Goal: Navigation & Orientation: Find specific page/section

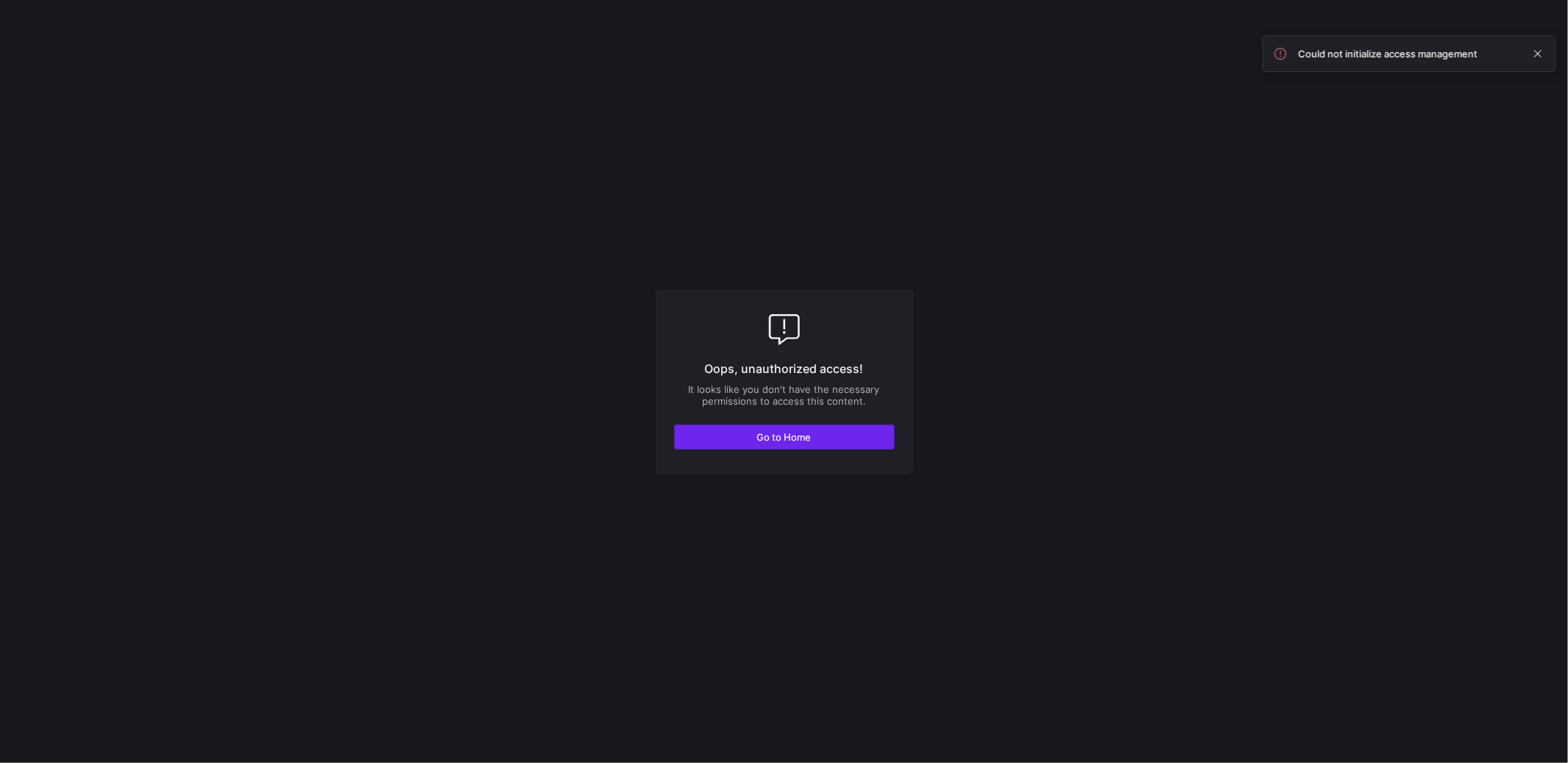
click at [781, 441] on span "Go to Home" at bounding box center [784, 436] width 54 height 12
click at [768, 434] on span "Go to Home" at bounding box center [784, 436] width 54 height 12
click at [1537, 54] on span at bounding box center [1538, 54] width 18 height 18
click at [1541, 58] on span at bounding box center [1538, 54] width 18 height 18
click at [763, 432] on span "Go to Home" at bounding box center [784, 436] width 54 height 12
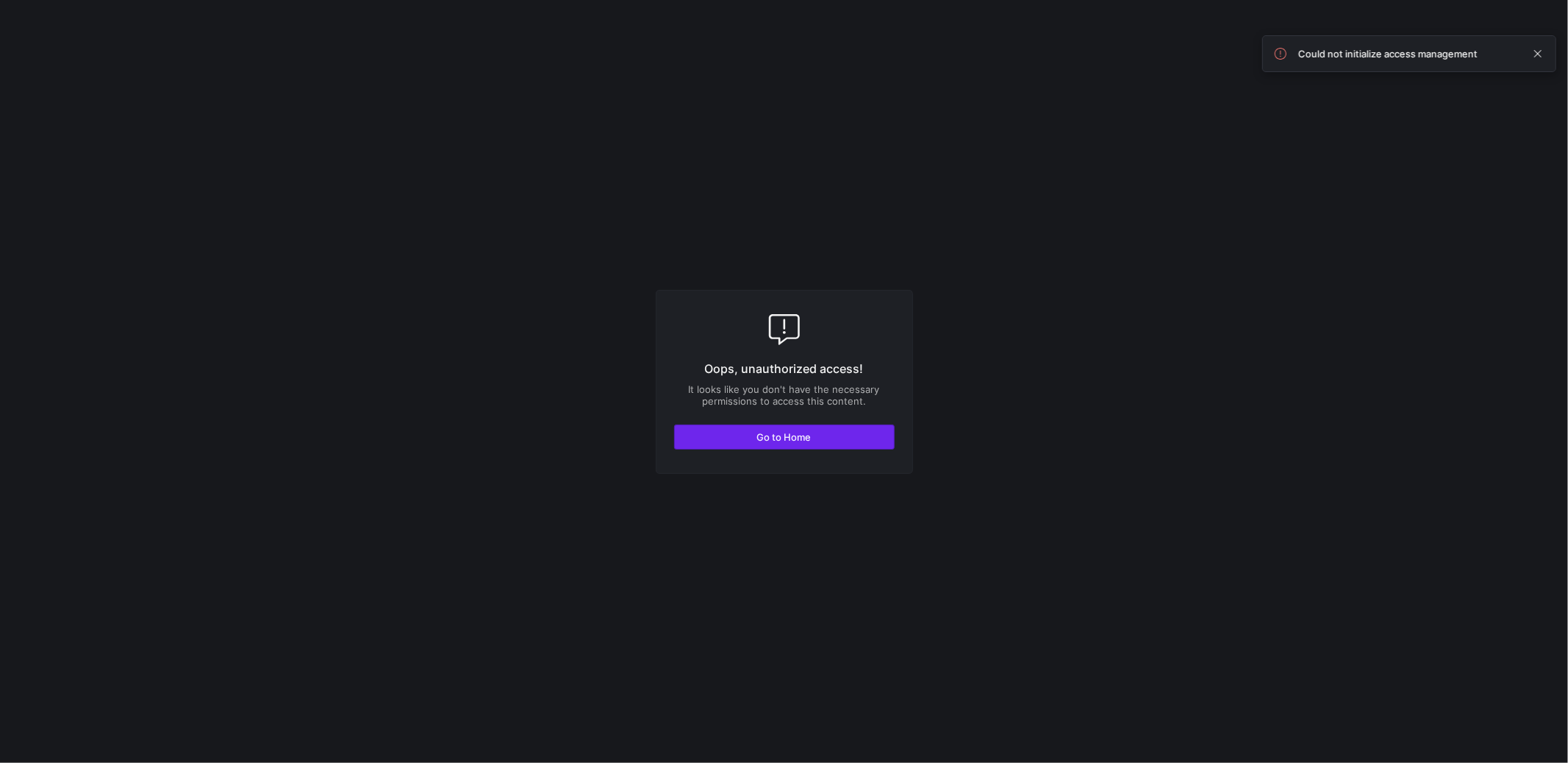
click at [763, 432] on span "Go to Home" at bounding box center [784, 436] width 54 height 12
click at [1541, 52] on span at bounding box center [1538, 54] width 18 height 18
click at [778, 439] on span "Go to Home" at bounding box center [784, 436] width 54 height 12
click at [779, 438] on span "Go to Home" at bounding box center [784, 436] width 54 height 12
